Goal: Find contact information: Find contact information

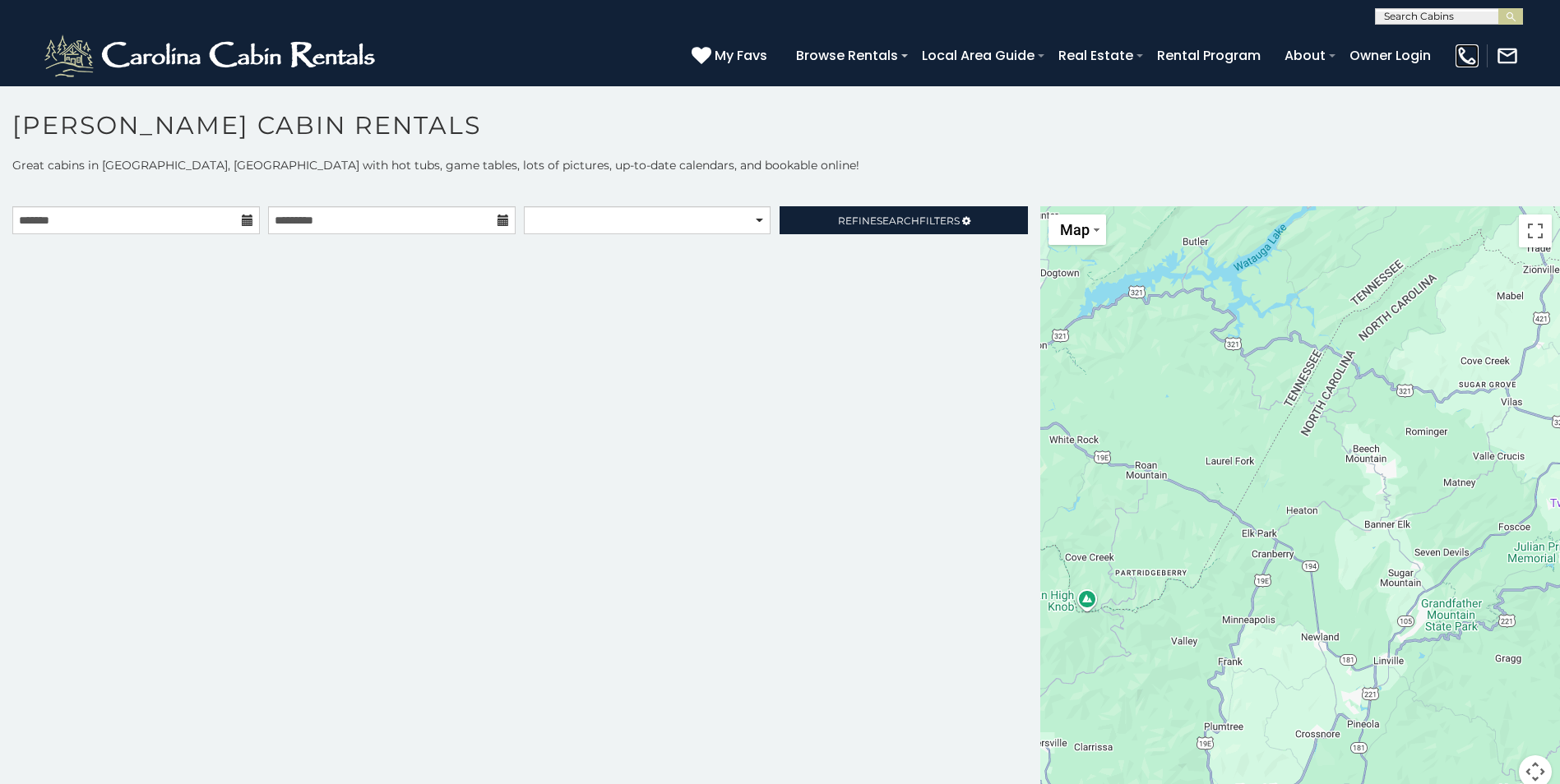
click at [1468, 53] on img at bounding box center [1466, 55] width 23 height 23
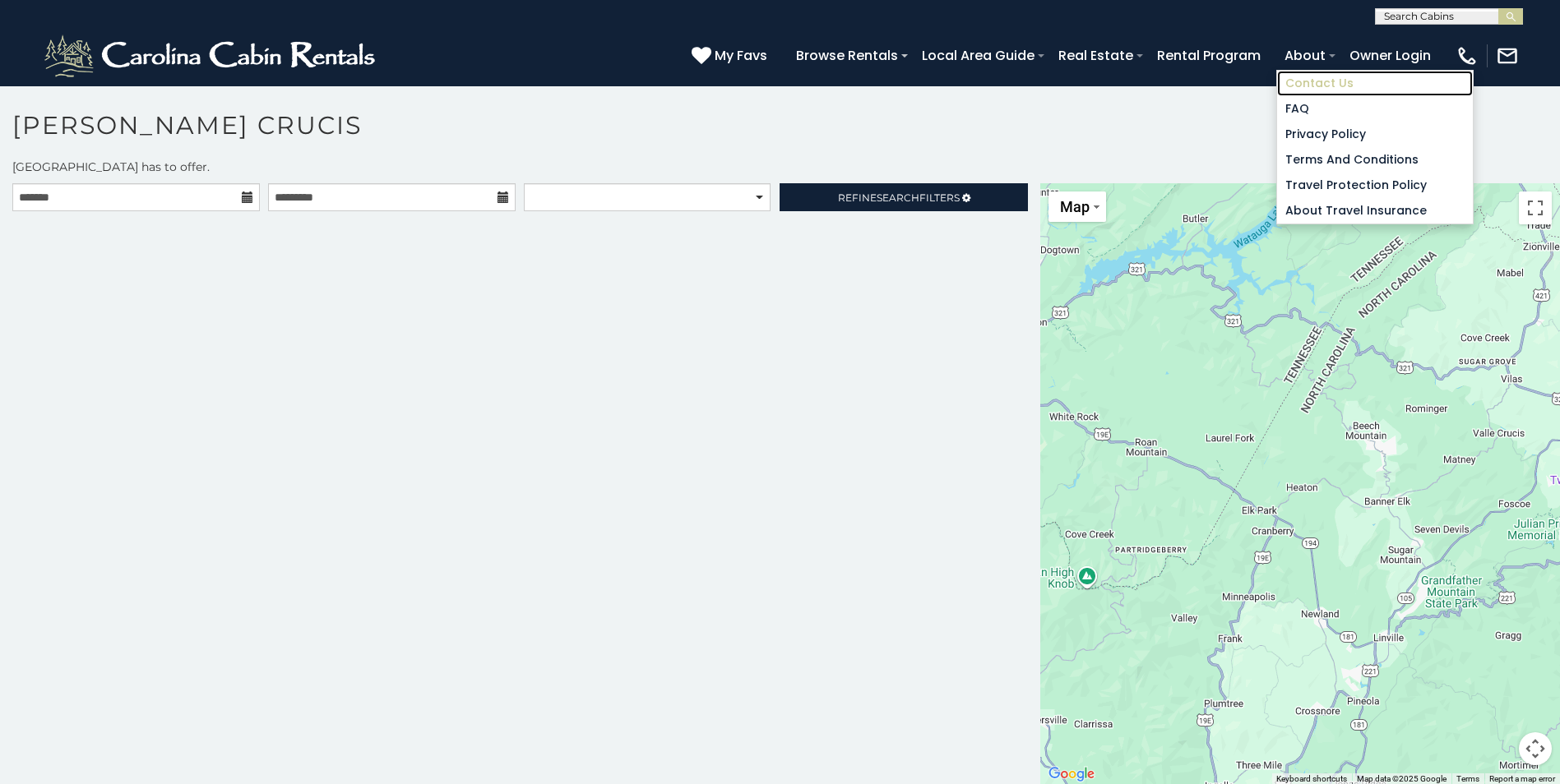
click at [1314, 88] on link "Contact Us" at bounding box center [1374, 83] width 196 height 25
